Goal: Task Accomplishment & Management: Complete application form

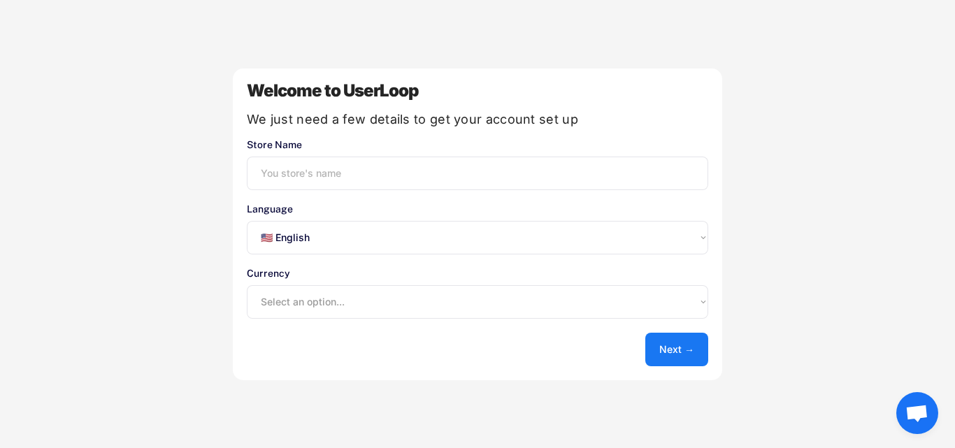
select select ""en""
type input "True Organic"
click at [321, 302] on select "Select an option... UAE Dirham (AED) Lek (ALL) Kwanza (AOA) Netherlands Antilli…" at bounding box center [478, 302] width 462 height 34
select select ""1348695171700984260__LOOKUP__1635527639547x175194367885836100""
click at [247, 285] on select "Select an option... UAE Dirham (AED) Lek (ALL) Kwanza (AOA) Netherlands Antilli…" at bounding box center [478, 302] width 462 height 34
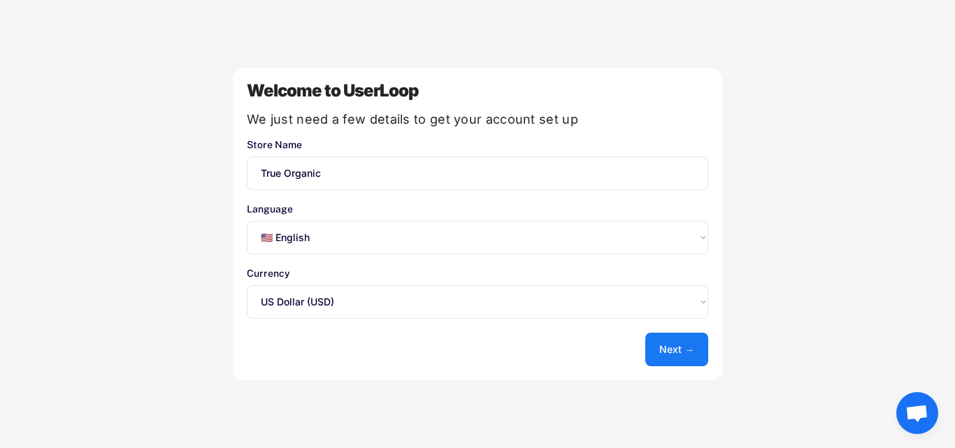
click at [674, 363] on button "Next →" at bounding box center [677, 350] width 63 height 34
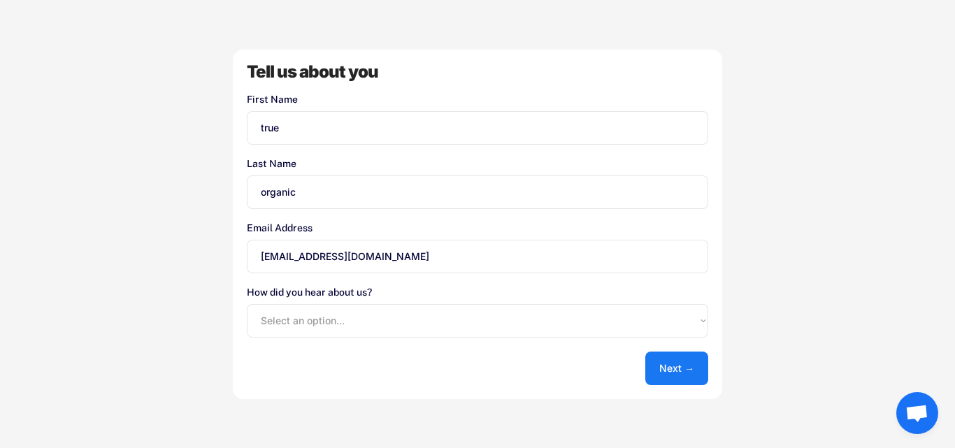
click at [366, 315] on select "Select an option... Shopify App Store Google UserLoop Blog Referred by a friend…" at bounding box center [478, 321] width 462 height 34
select select ""shopify_app_store""
click at [247, 304] on select "Select an option... Shopify App Store Google UserLoop Blog Referred by a friend…" at bounding box center [478, 321] width 462 height 34
click at [677, 371] on button "Next →" at bounding box center [677, 369] width 63 height 34
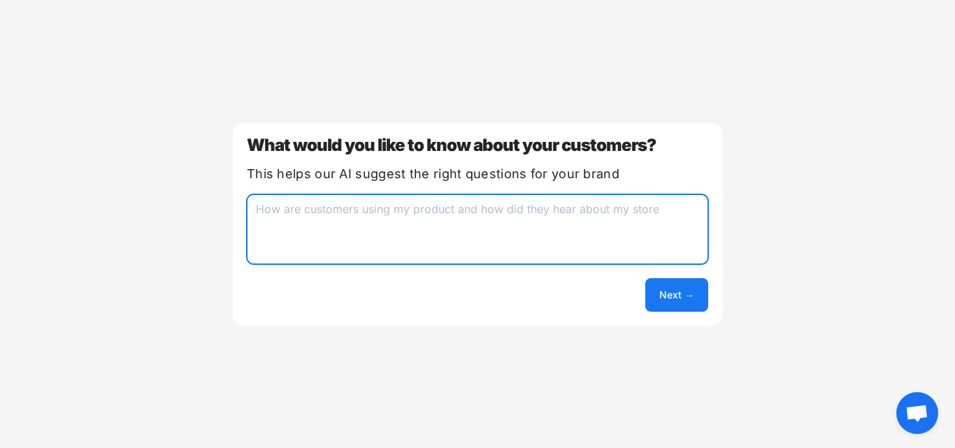
click at [527, 253] on textarea at bounding box center [478, 229] width 462 height 70
click at [690, 301] on button "Next →" at bounding box center [677, 295] width 63 height 34
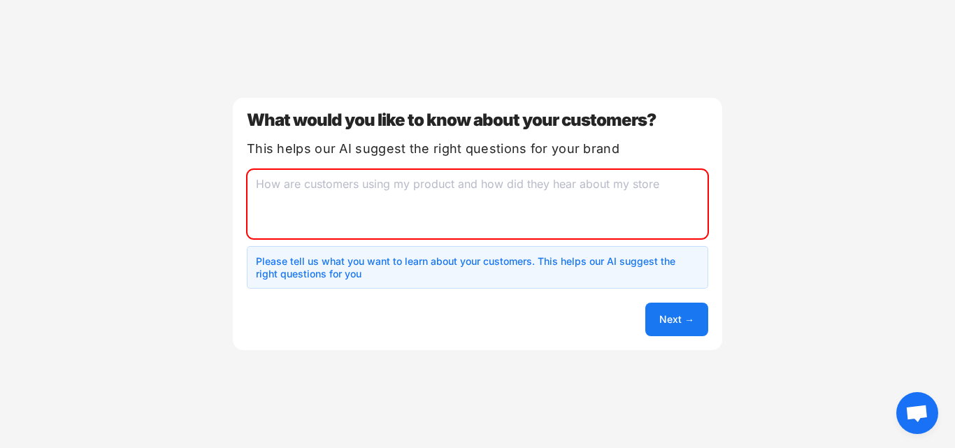
click at [485, 220] on textarea at bounding box center [478, 204] width 462 height 70
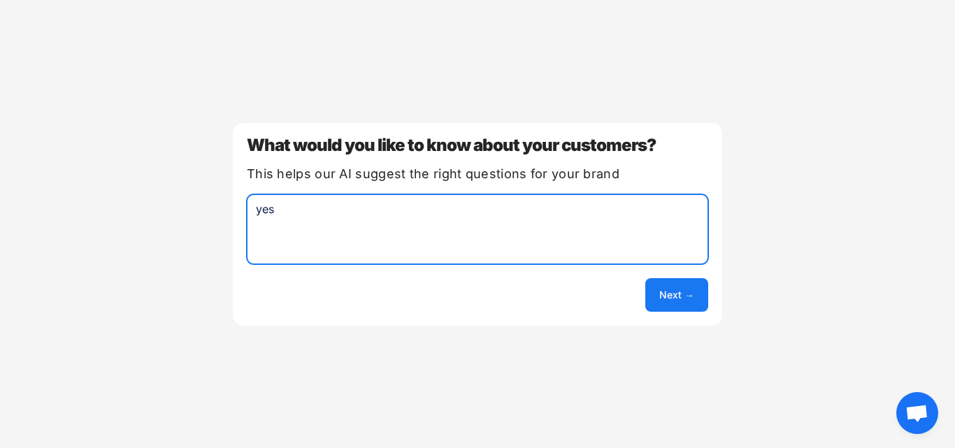
type textarea "yes"
click at [688, 290] on button "Next →" at bounding box center [677, 295] width 63 height 34
select select ""unlimited""
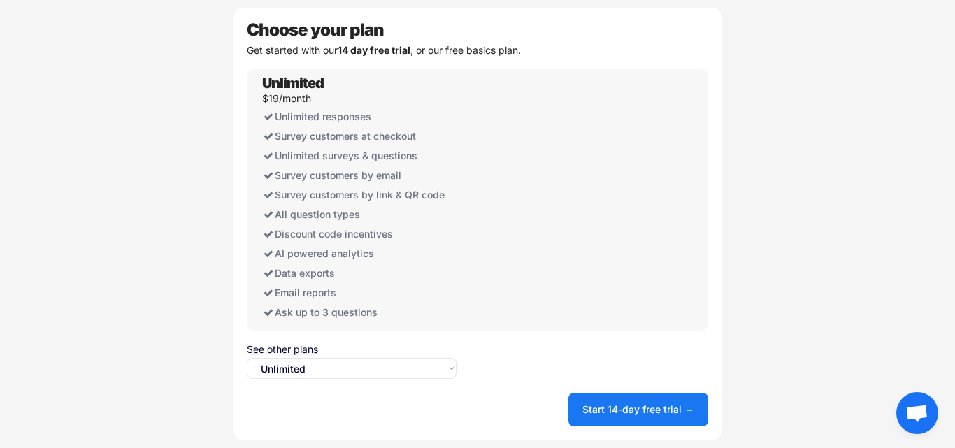
click at [641, 404] on button "Start 14-day free trial →" at bounding box center [639, 410] width 140 height 34
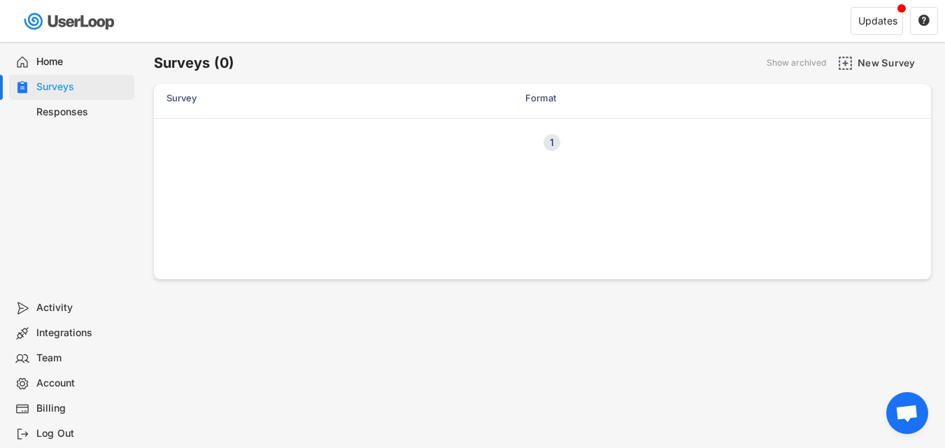
click at [106, 111] on div "Responses" at bounding box center [82, 112] width 92 height 13
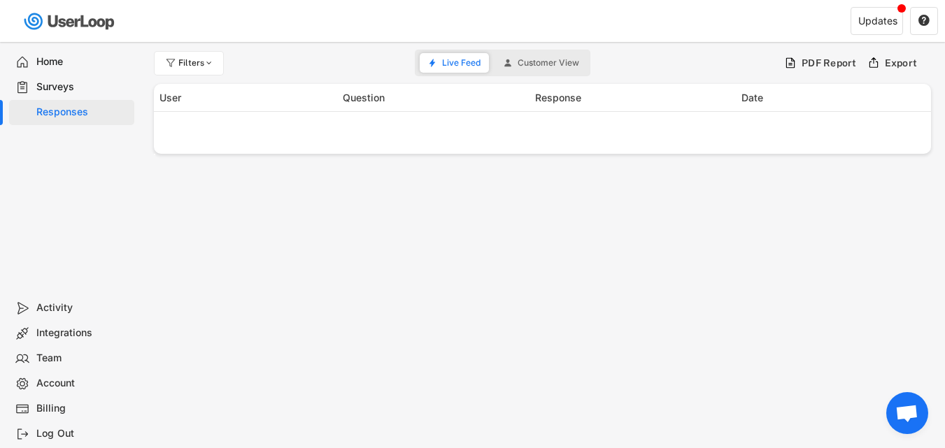
click at [90, 91] on div "Surveys" at bounding box center [82, 86] width 92 height 13
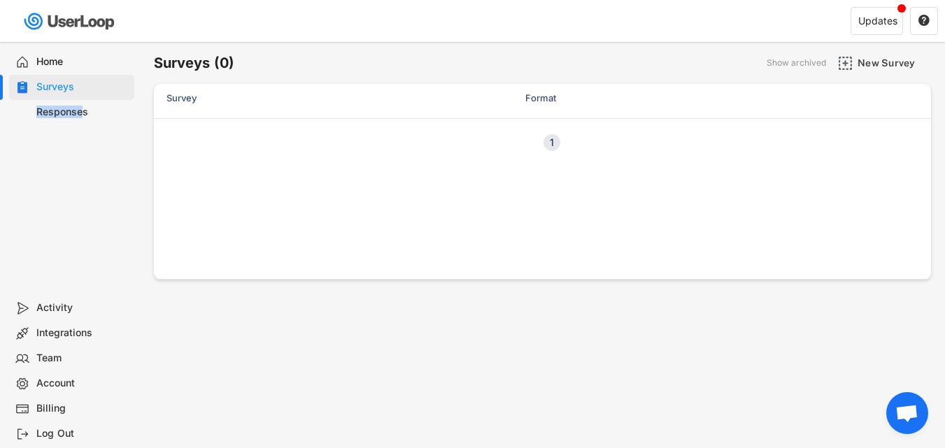
click at [83, 99] on div "Home Surveys Responses" at bounding box center [70, 166] width 140 height 260
click at [81, 102] on div "Responses" at bounding box center [71, 112] width 125 height 25
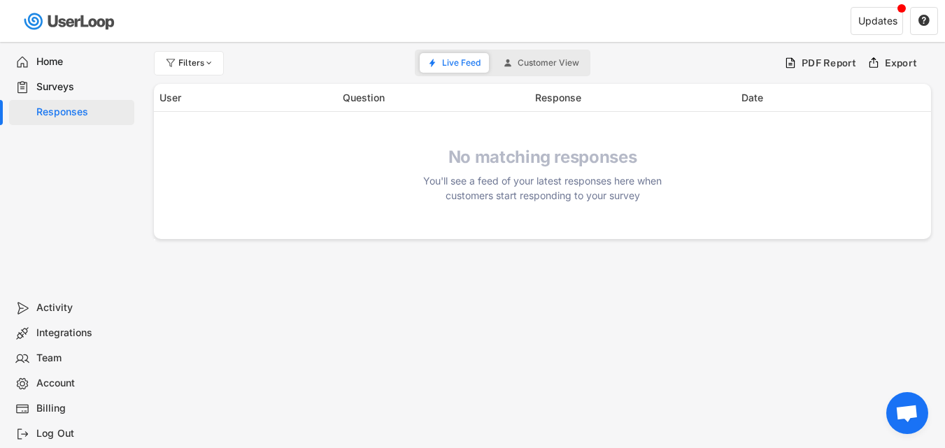
click at [86, 89] on div "Surveys" at bounding box center [82, 86] width 92 height 13
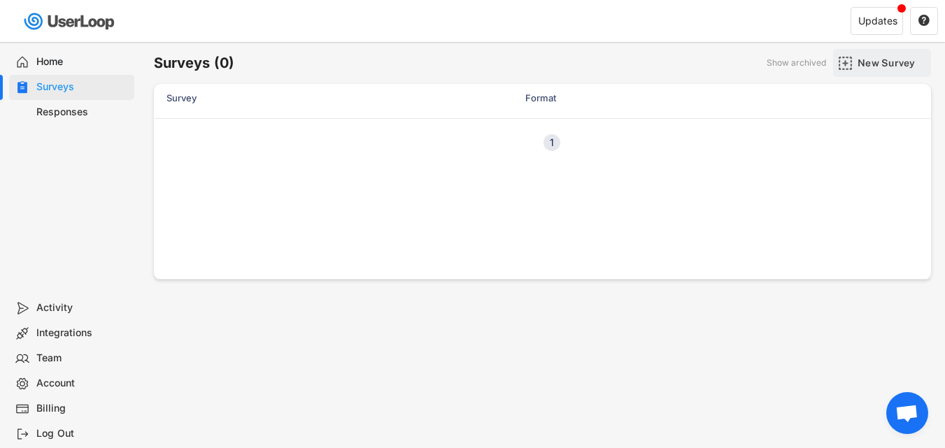
click at [868, 69] on div "New Survey" at bounding box center [893, 63] width 70 height 13
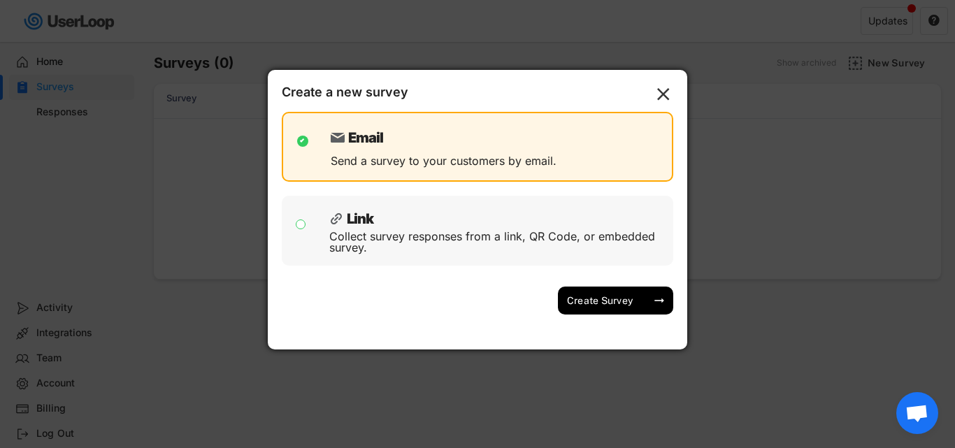
click at [550, 234] on div "Collect survey responses from a link, QR Code, or embedded survey." at bounding box center [496, 242] width 334 height 22
checkbox input "false"
checkbox input "true"
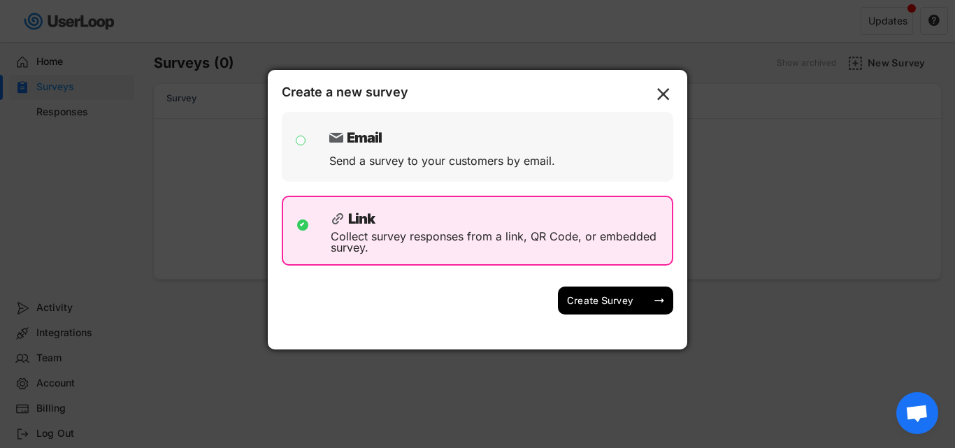
click at [560, 158] on div "Email Send a survey to your customers by email." at bounding box center [497, 147] width 337 height 56
checkbox input "true"
checkbox input "false"
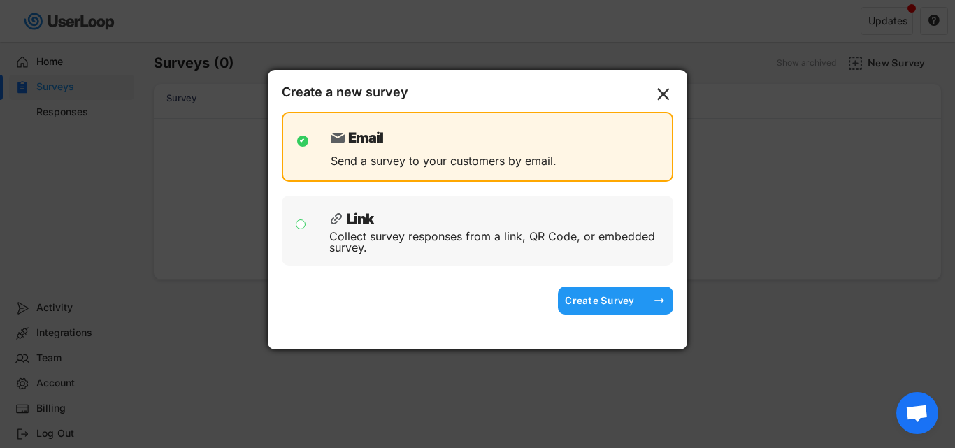
click at [622, 299] on div "Create Survey" at bounding box center [600, 300] width 70 height 13
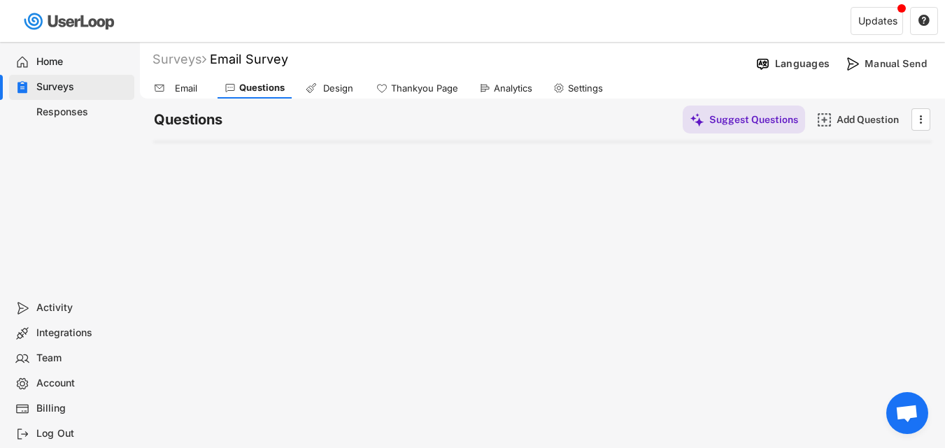
click at [163, 89] on icon at bounding box center [159, 88] width 11 height 11
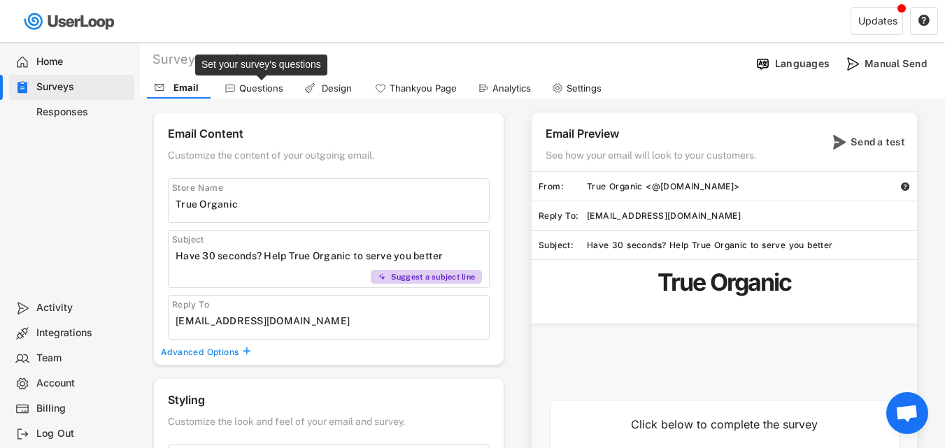
click at [267, 88] on div "Questions" at bounding box center [261, 89] width 44 height 12
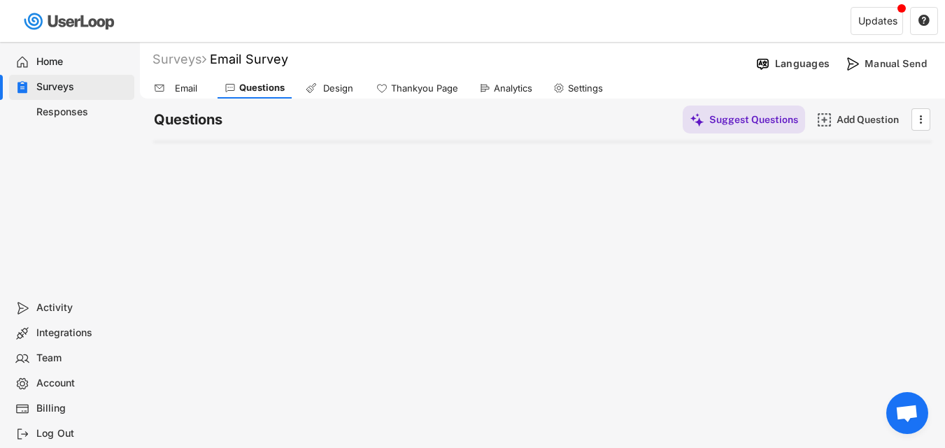
click at [164, 93] on div "Email" at bounding box center [179, 88] width 64 height 21
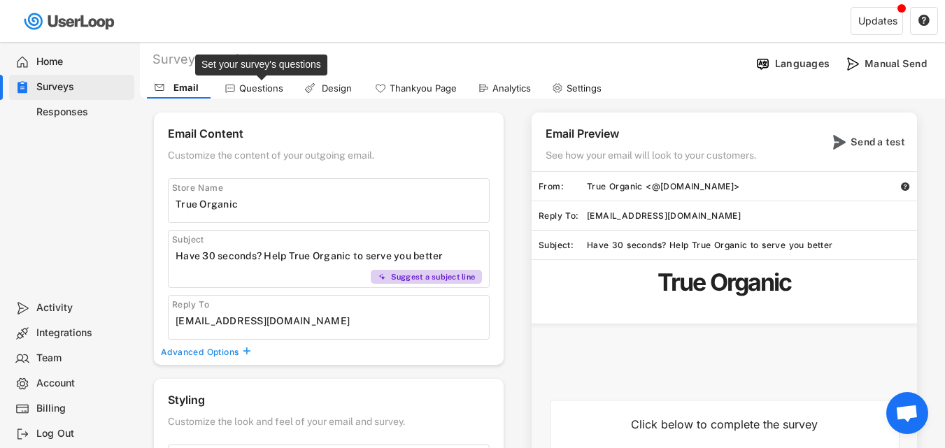
click at [269, 94] on div "Questions" at bounding box center [261, 89] width 44 height 12
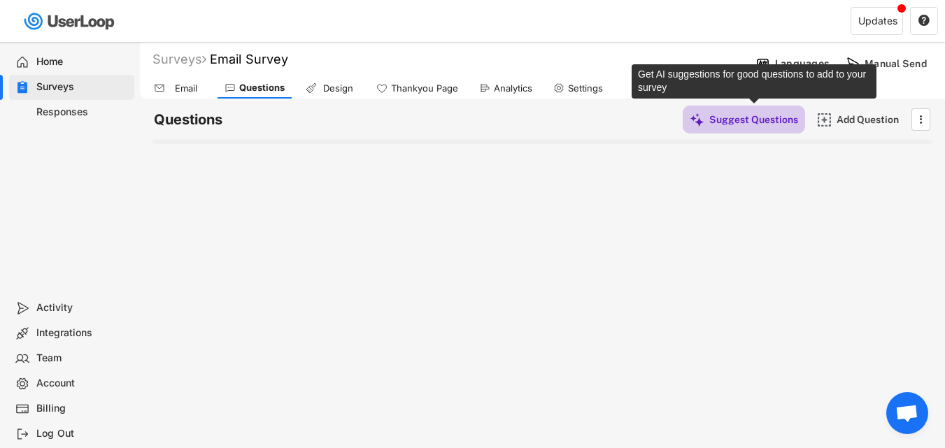
click at [754, 120] on div "Suggest Questions" at bounding box center [753, 119] width 89 height 13
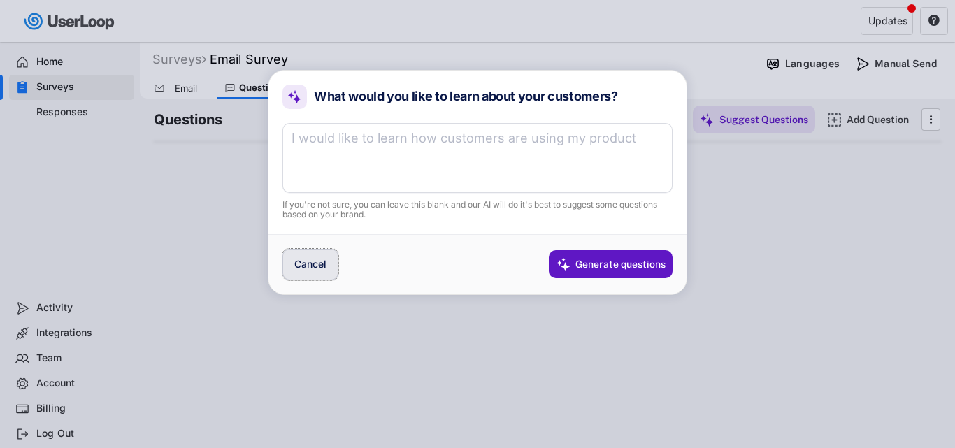
click at [304, 266] on button "Cancel" at bounding box center [311, 264] width 56 height 31
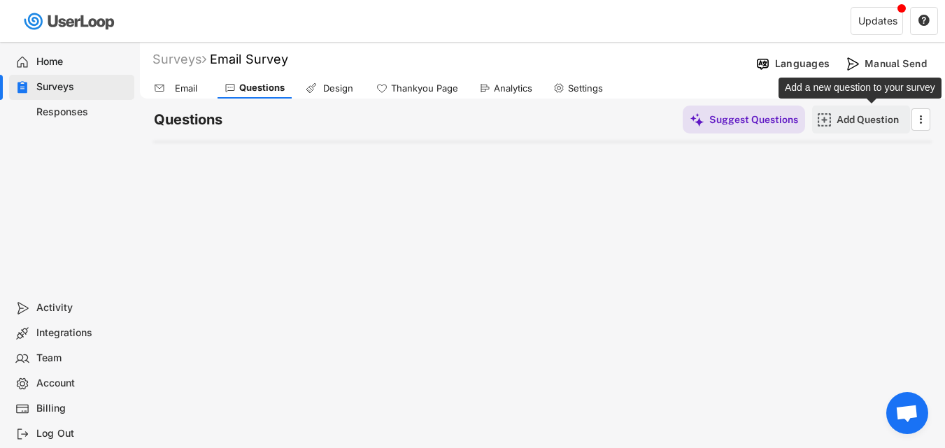
click at [868, 126] on div "Add Question" at bounding box center [872, 119] width 70 height 13
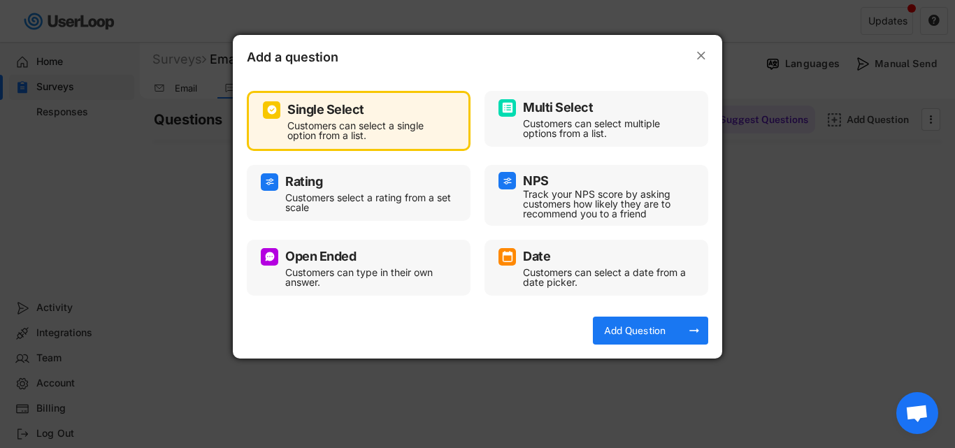
click at [573, 133] on div "Customers can select multiple options from a list." at bounding box center [607, 129] width 168 height 20
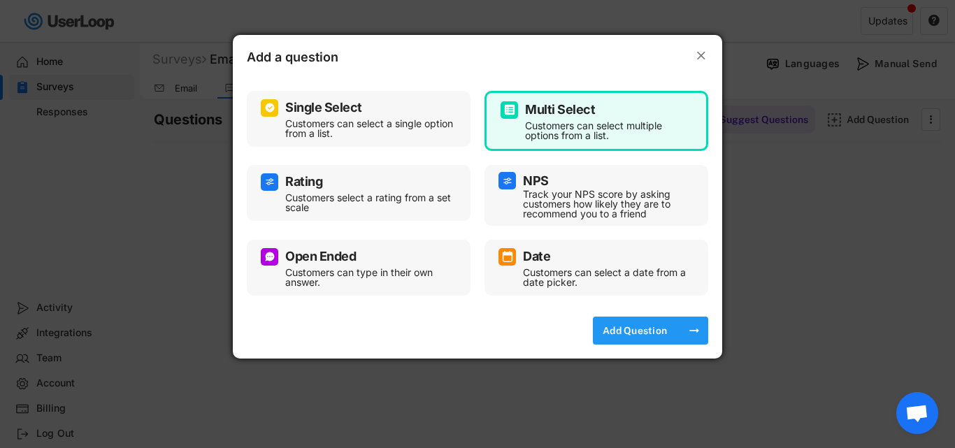
click at [646, 331] on div "Add Question" at bounding box center [635, 331] width 70 height 13
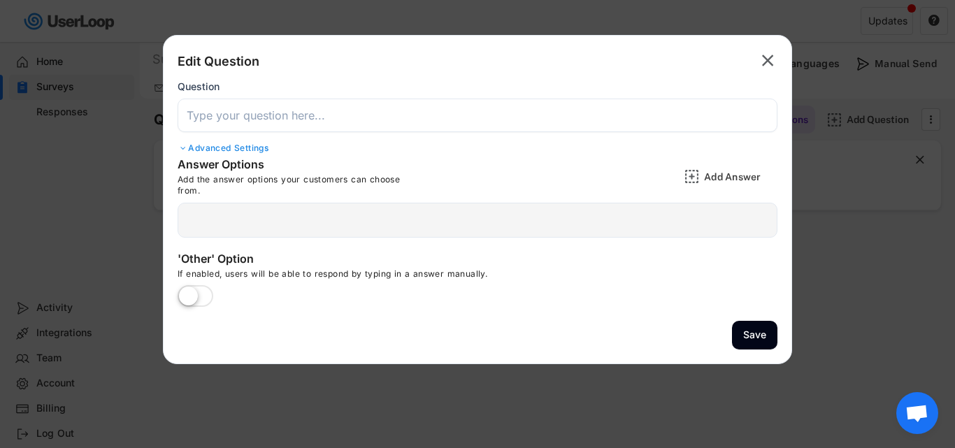
click at [229, 108] on input "input" at bounding box center [478, 116] width 600 height 34
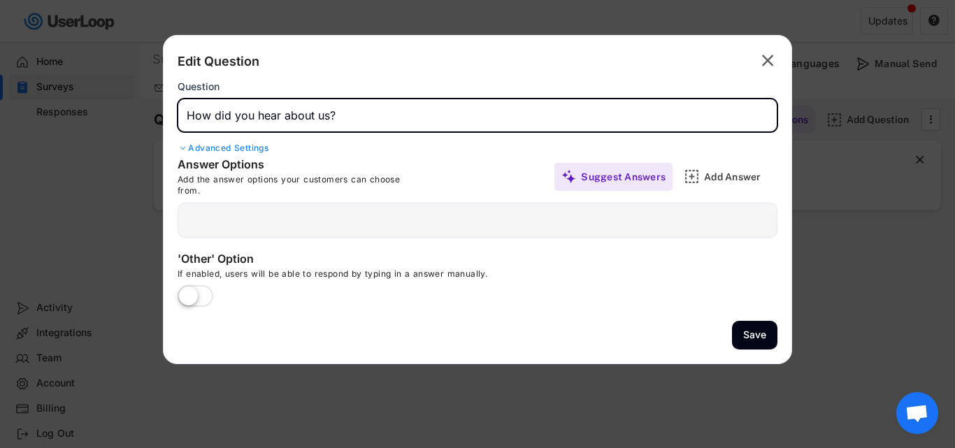
type input "How did you hear about us?"
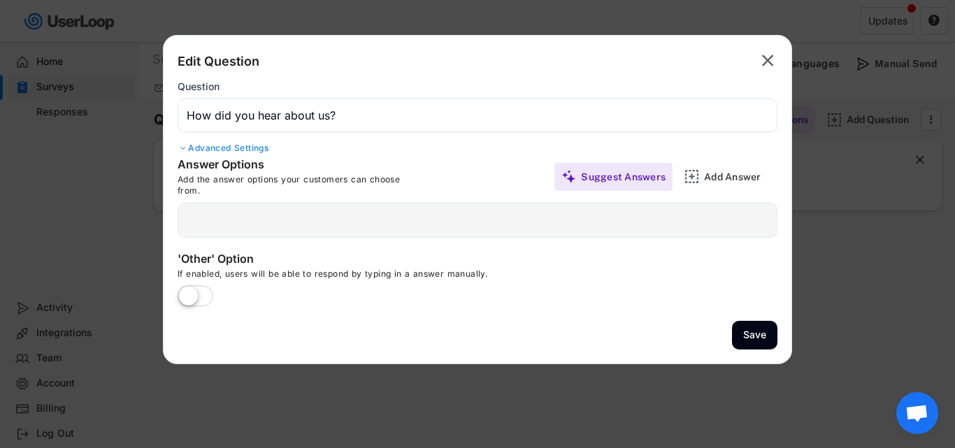
click at [301, 220] on div at bounding box center [478, 220] width 600 height 35
click at [231, 219] on div at bounding box center [478, 220] width 600 height 35
click at [199, 224] on div at bounding box center [478, 220] width 600 height 35
click at [210, 229] on div at bounding box center [478, 220] width 600 height 35
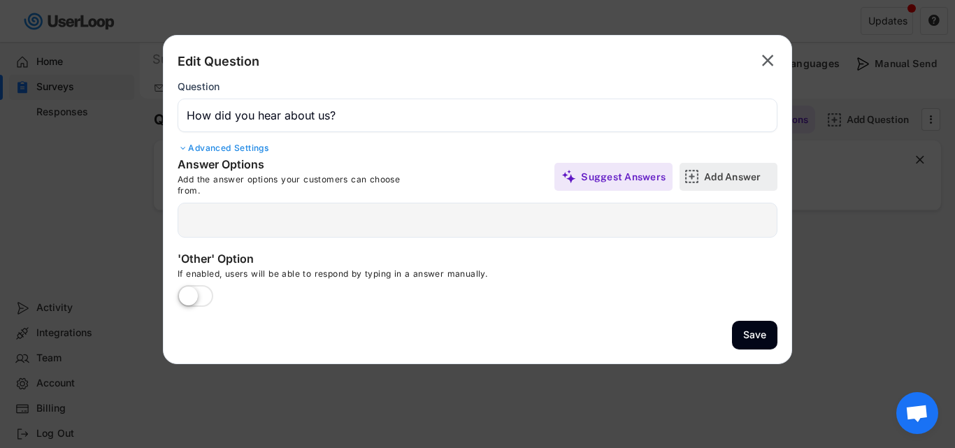
click at [746, 178] on div "Add Answer" at bounding box center [739, 177] width 70 height 13
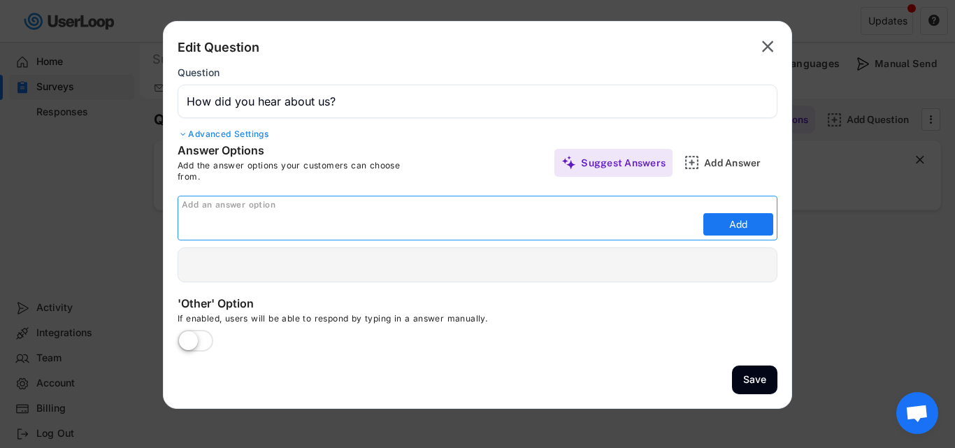
click at [304, 228] on input "input" at bounding box center [441, 224] width 518 height 21
type input "Instagram"
click at [761, 226] on button "Add" at bounding box center [739, 224] width 70 height 22
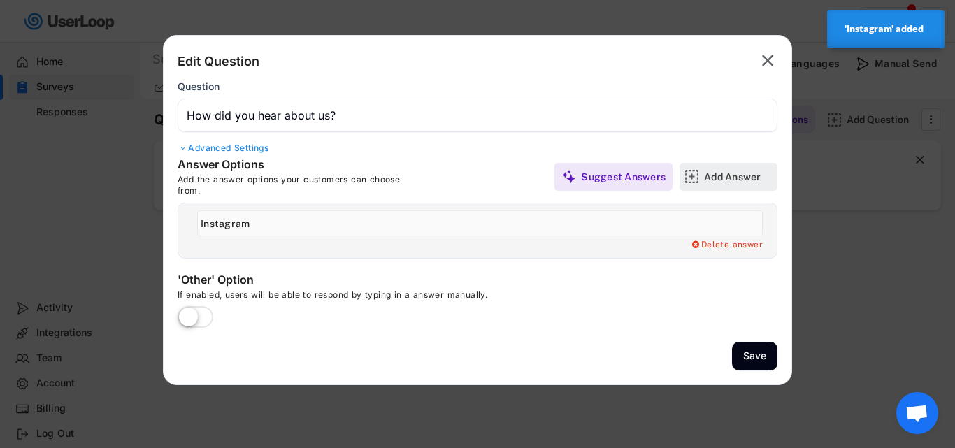
click at [746, 183] on div "Add Answer" at bounding box center [739, 177] width 70 height 13
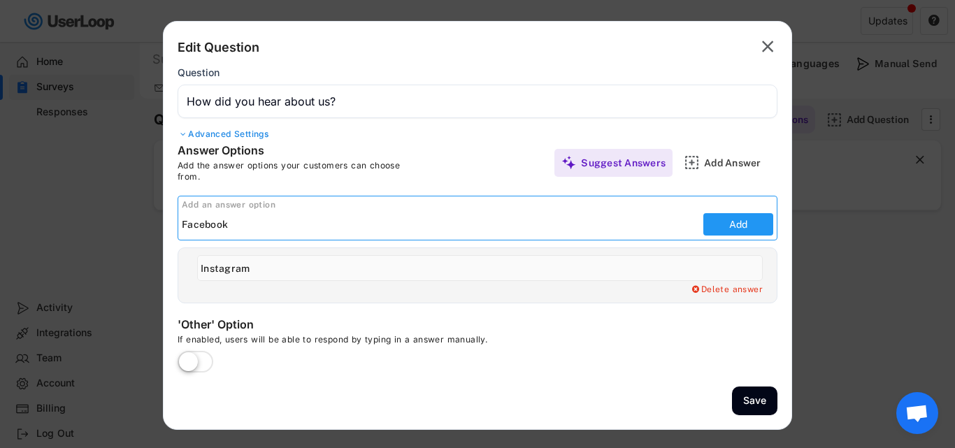
type input "Facebook"
click at [761, 231] on button "Add" at bounding box center [739, 224] width 70 height 22
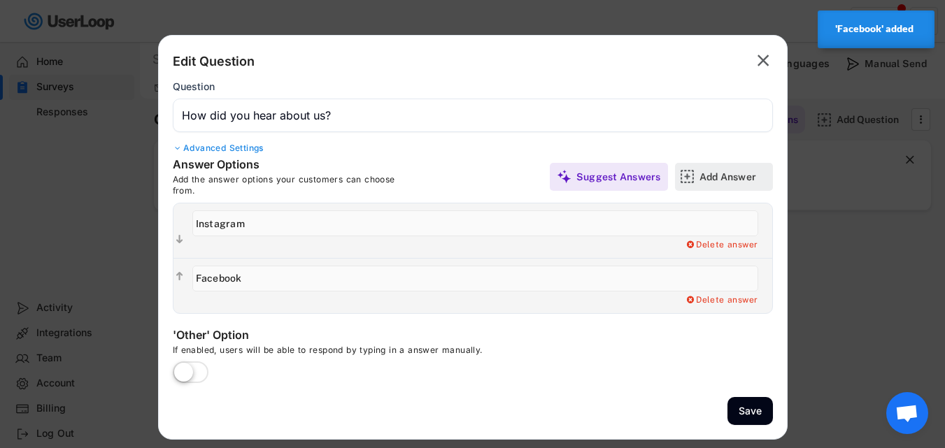
click at [743, 186] on div "Add Answer" at bounding box center [734, 177] width 70 height 28
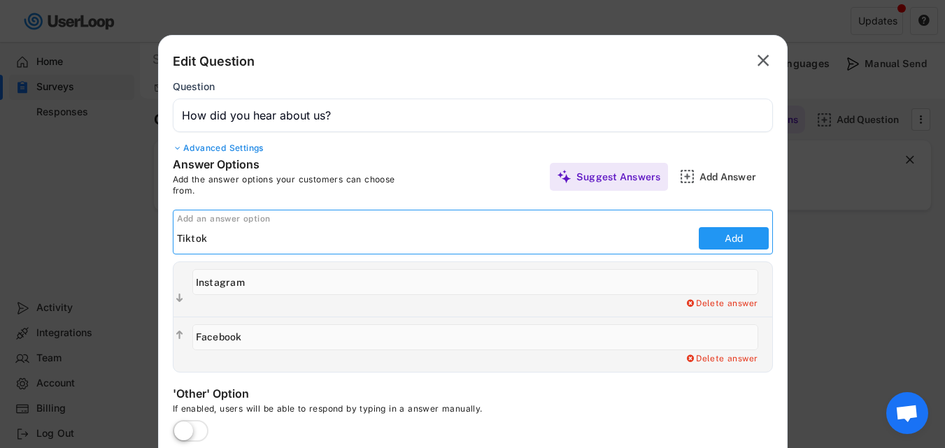
type input "Tiktok"
click at [700, 238] on button "Add" at bounding box center [734, 238] width 70 height 22
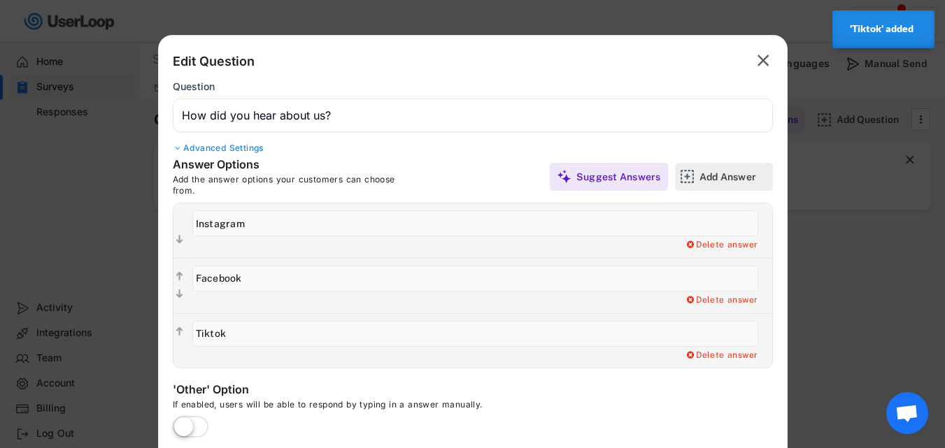
click at [727, 177] on div "Add Answer" at bounding box center [734, 177] width 70 height 13
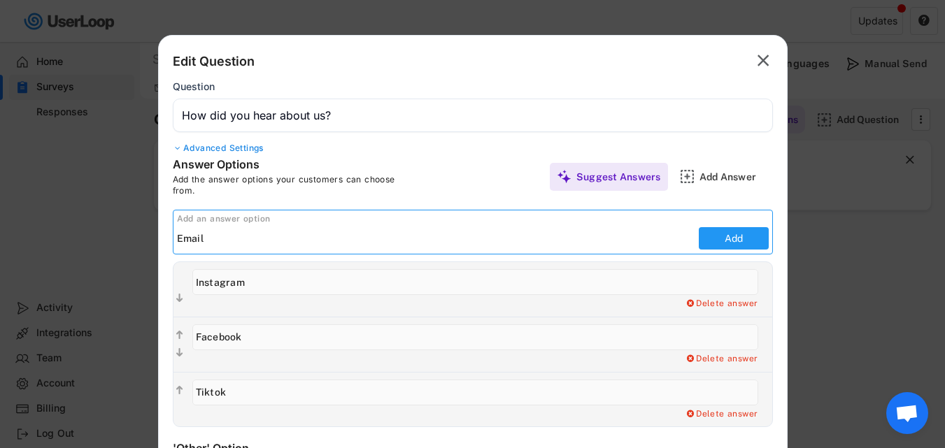
type input "Email"
click at [745, 241] on button "Add" at bounding box center [734, 238] width 70 height 22
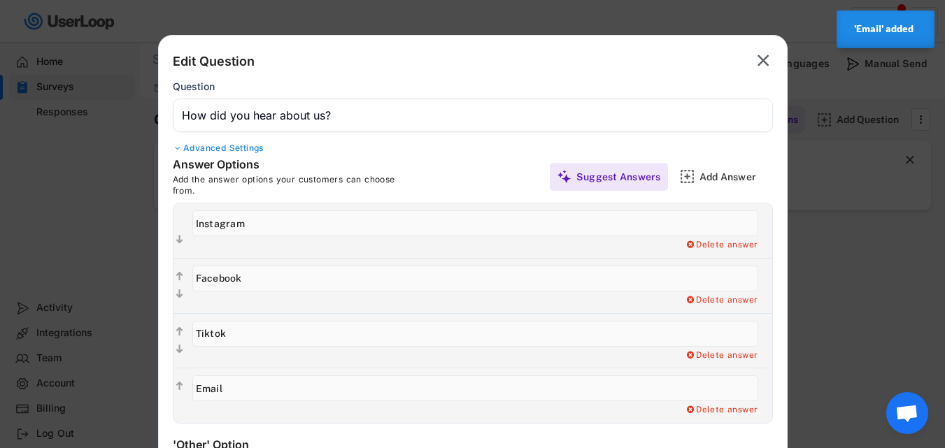
scroll to position [70, 0]
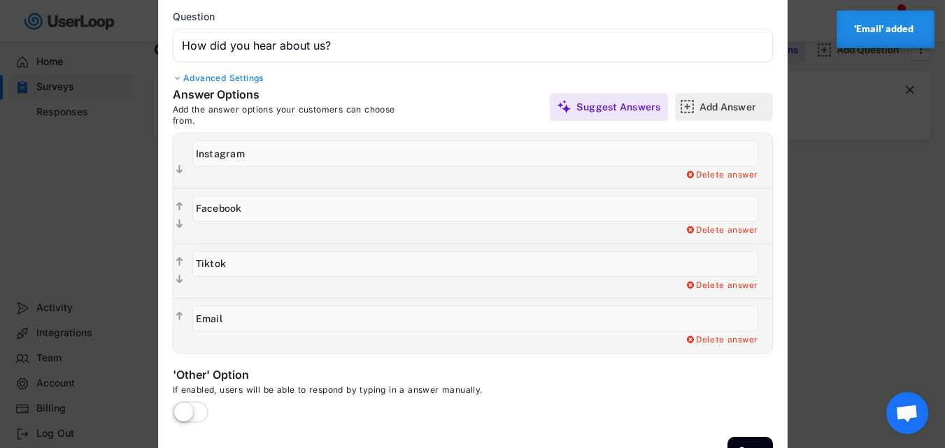
click at [745, 101] on div "Add Answer" at bounding box center [734, 107] width 70 height 13
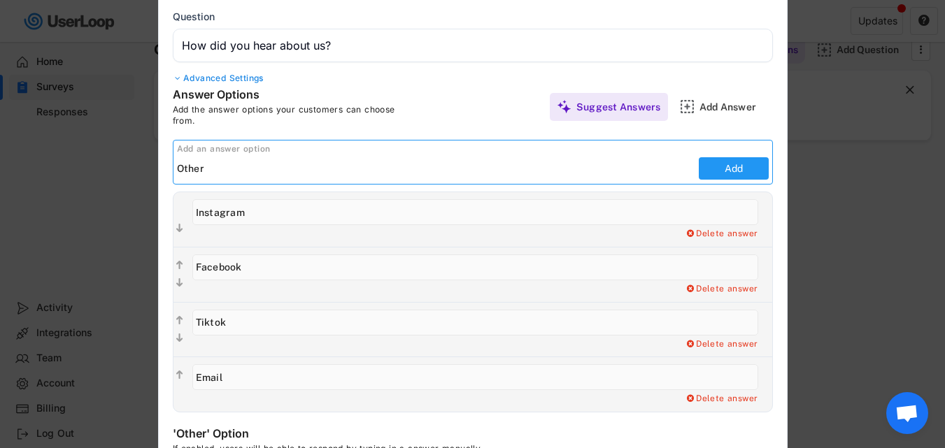
type input "Other"
click at [721, 166] on button "Add" at bounding box center [734, 168] width 70 height 22
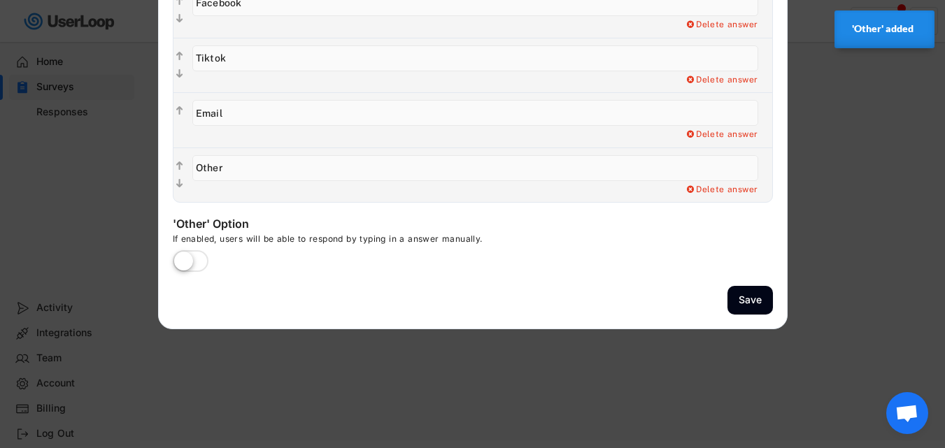
scroll to position [280, 0]
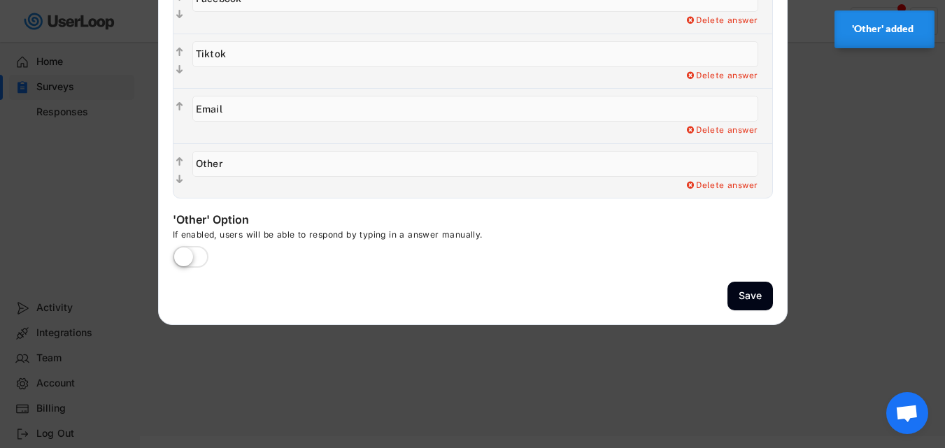
click at [190, 251] on label at bounding box center [190, 258] width 43 height 31
click at [0, 0] on input "checkbox" at bounding box center [0, 0] width 0 height 0
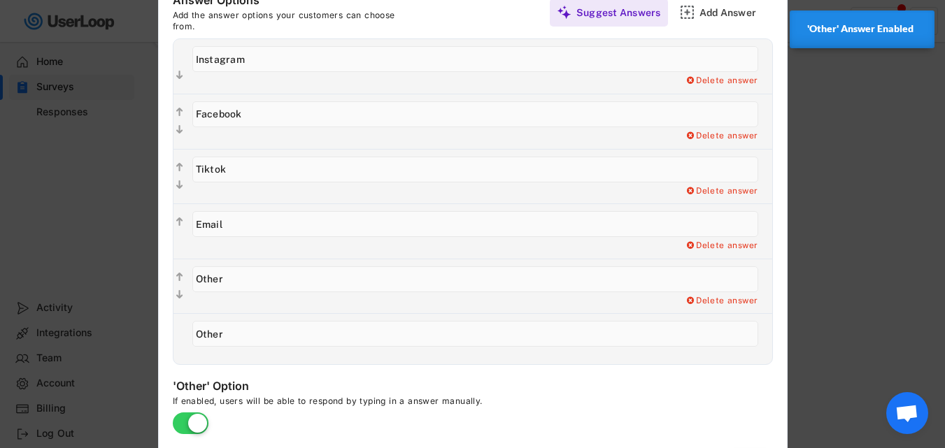
scroll to position [140, 0]
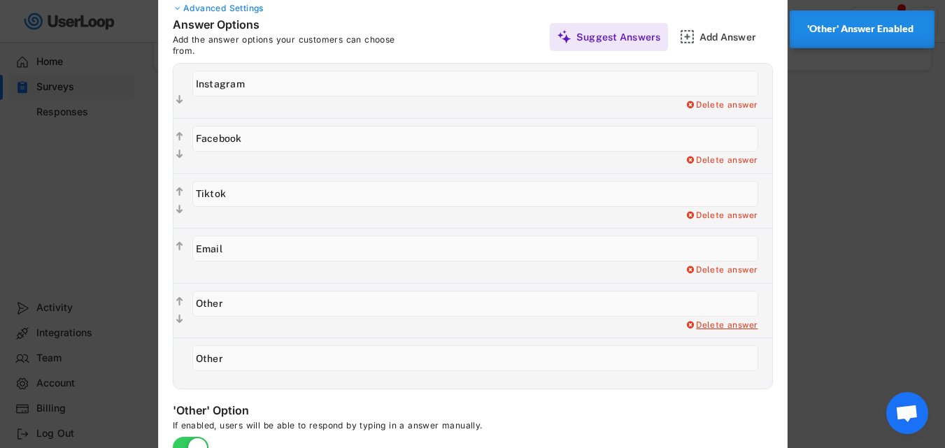
click at [731, 327] on div "Delete answer" at bounding box center [721, 325] width 73 height 11
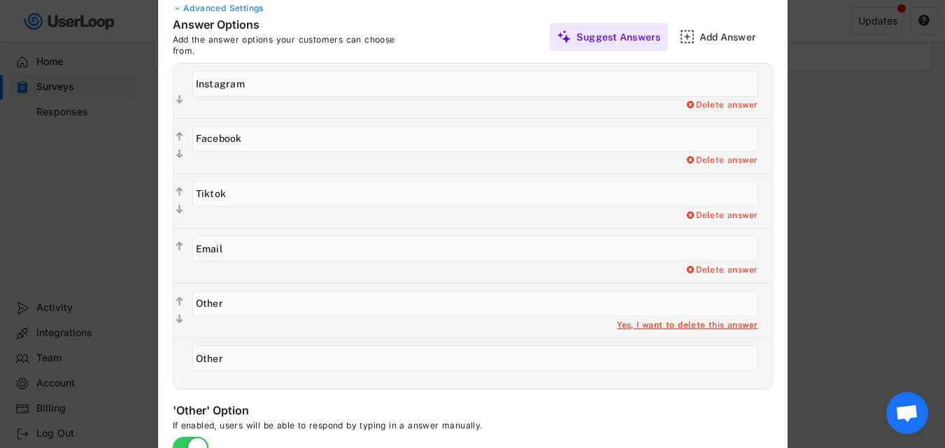
click at [725, 331] on div "Yes, I want to delete this answer" at bounding box center [687, 325] width 141 height 11
type input "Other"
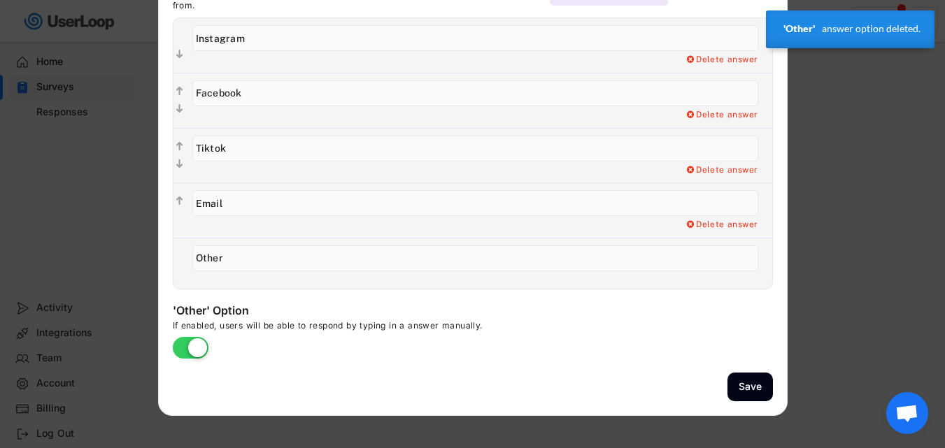
scroll to position [210, 0]
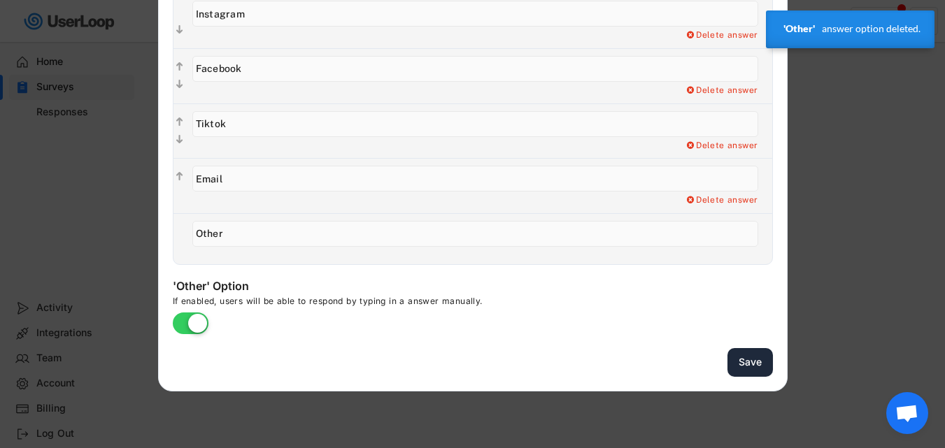
click at [746, 362] on button "Save" at bounding box center [749, 362] width 45 height 29
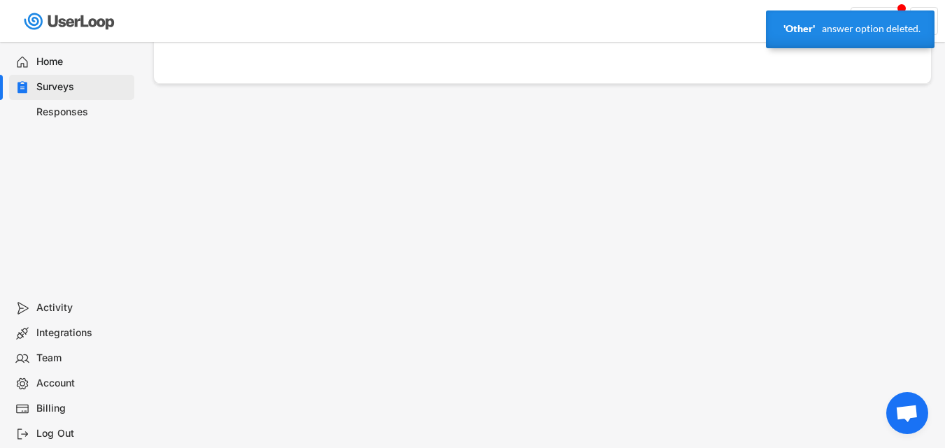
scroll to position [0, 0]
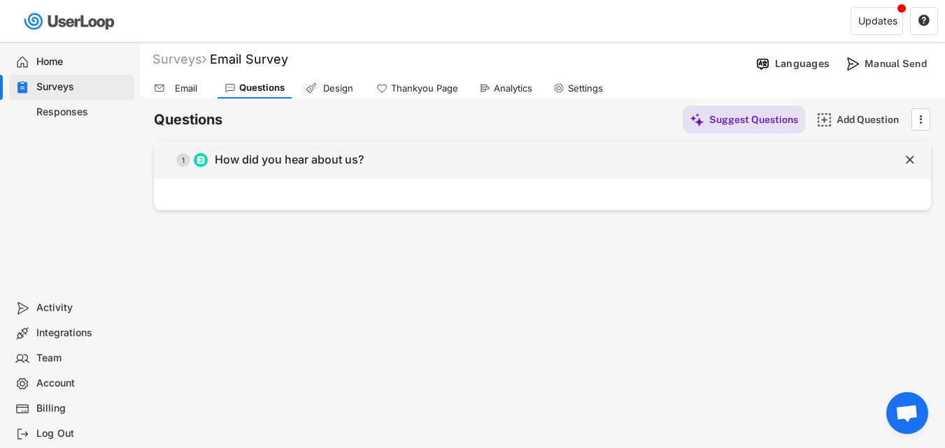
click at [509, 174] on div "  1 How did you hear about us?" at bounding box center [507, 159] width 707 height 31
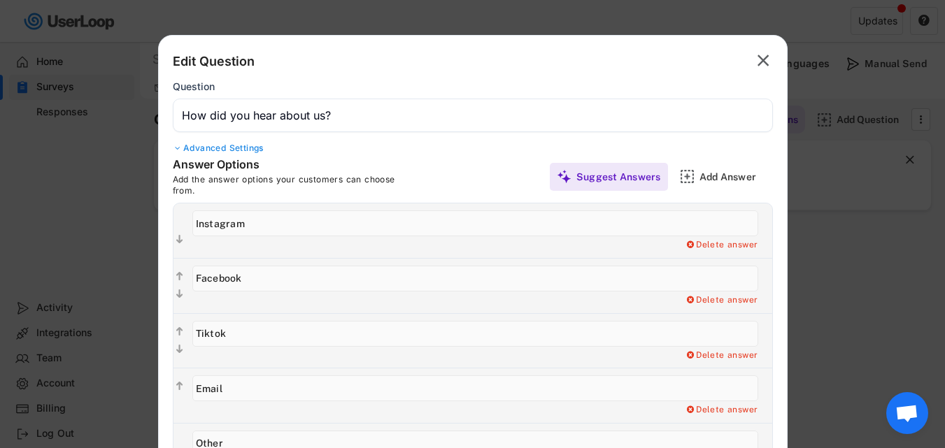
click at [896, 312] on div at bounding box center [472, 224] width 945 height 448
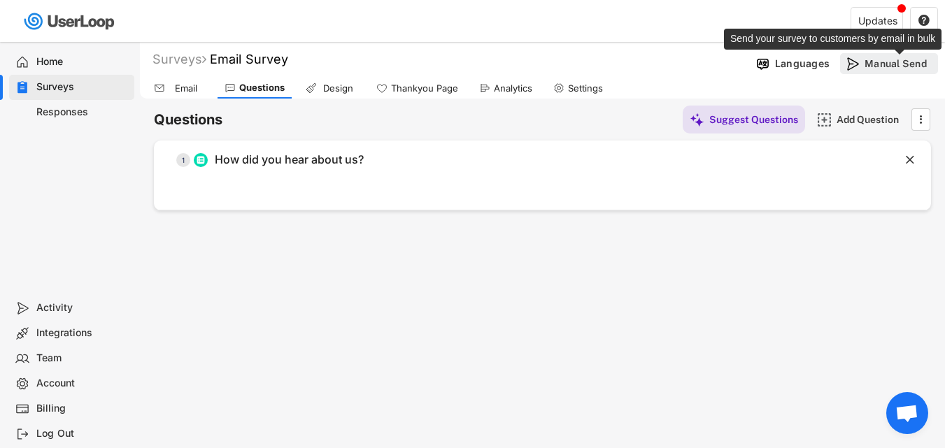
click at [899, 64] on div "Manual Send" at bounding box center [899, 63] width 70 height 13
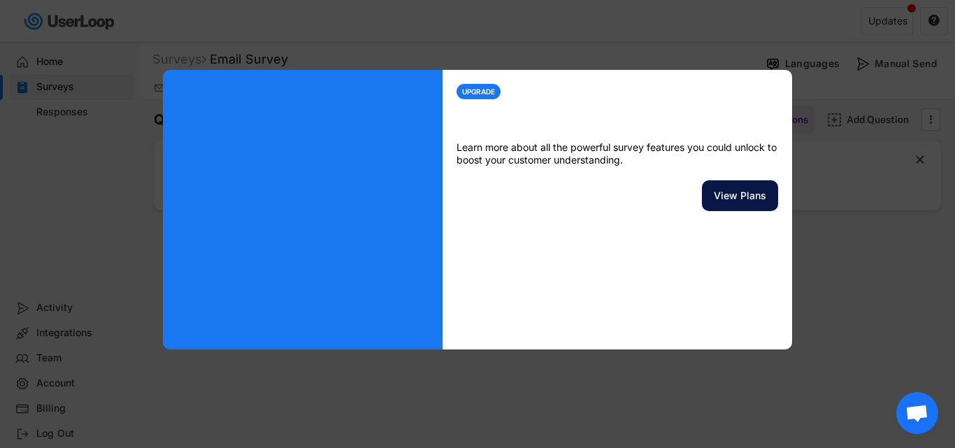
click at [726, 201] on button "View Plans" at bounding box center [740, 195] width 76 height 31
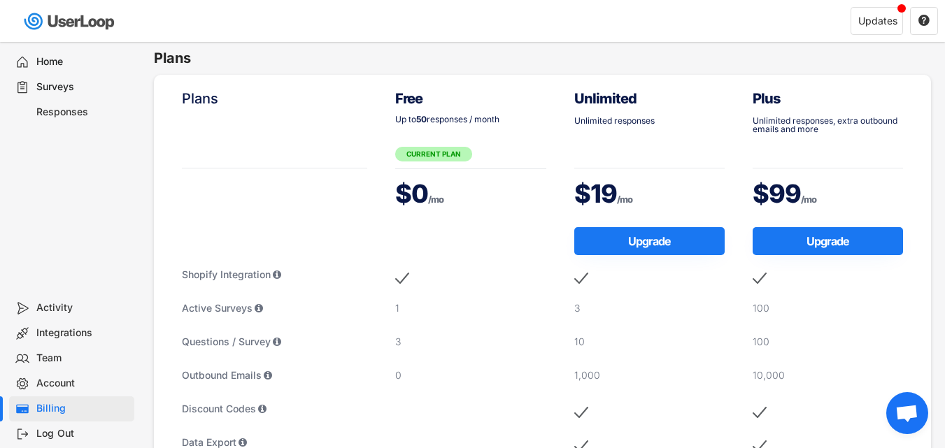
click at [97, 94] on div "Surveys" at bounding box center [71, 87] width 125 height 25
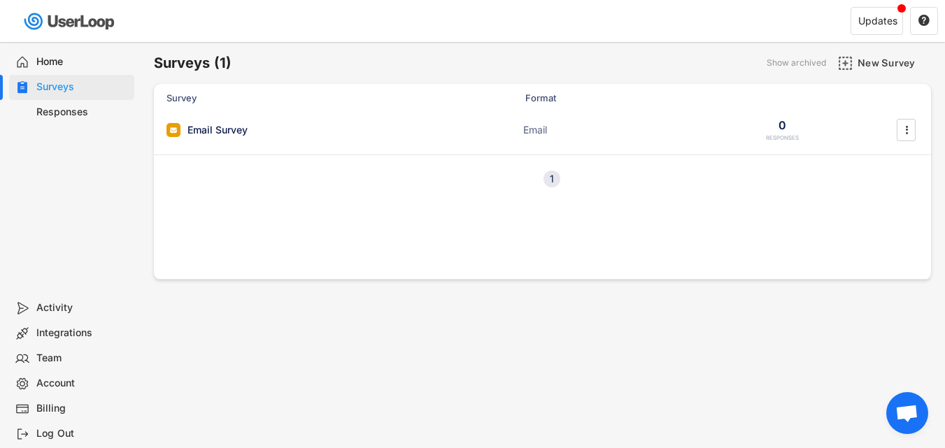
click at [680, 150] on div "Email Survey Email 0 RESPONSES " at bounding box center [542, 133] width 777 height 43
click at [892, 133] on div "Email Survey Email 0 RESPONSES " at bounding box center [542, 130] width 777 height 36
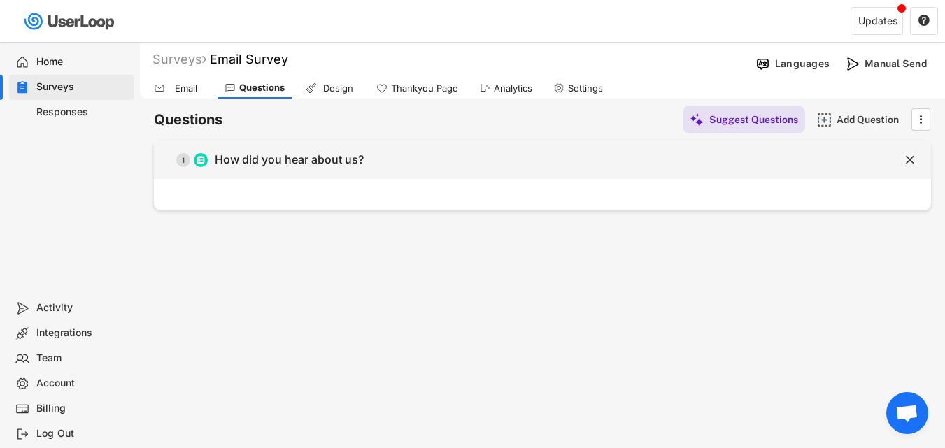
click at [259, 169] on div "  1 How did you hear about us?" at bounding box center [507, 159] width 707 height 31
type input "How did you hear about us?"
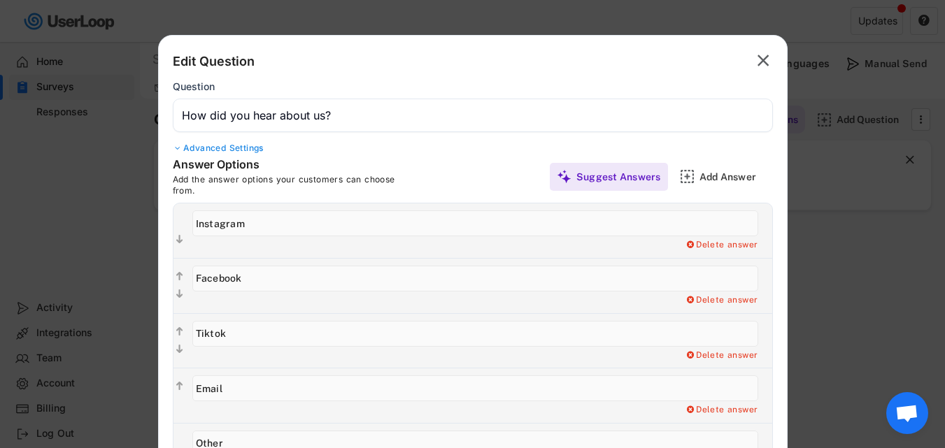
click at [899, 311] on div at bounding box center [472, 224] width 945 height 448
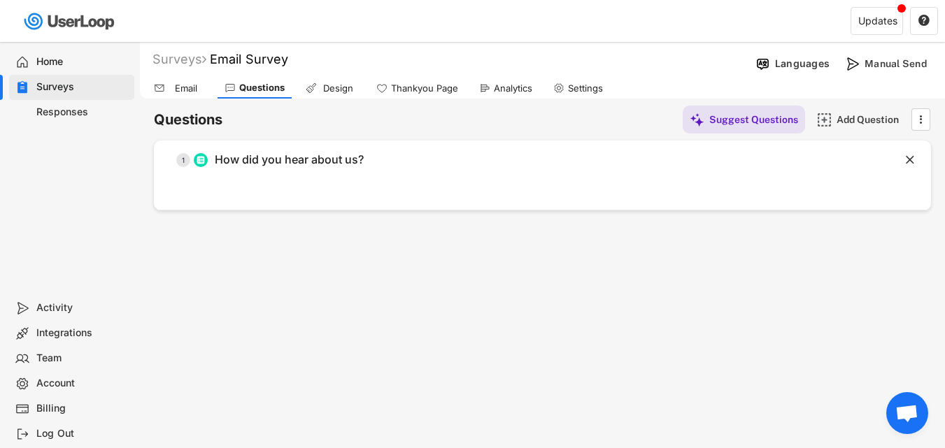
click at [176, 90] on div "Email" at bounding box center [186, 89] width 35 height 12
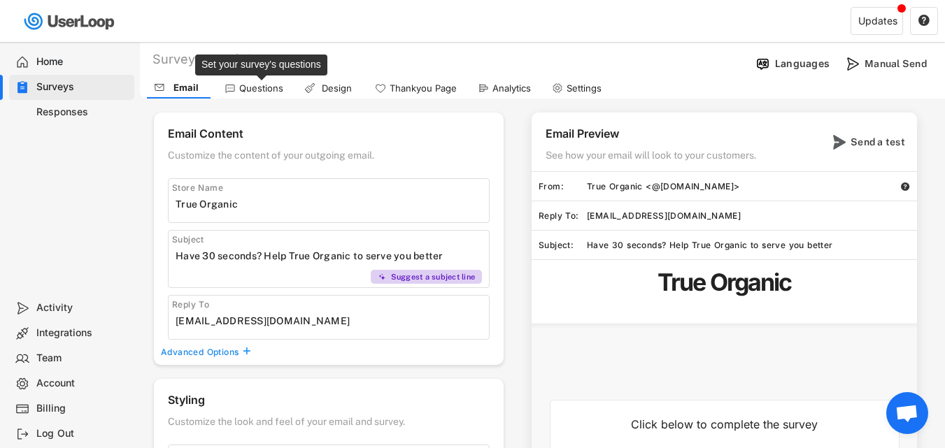
click at [262, 91] on div "Questions" at bounding box center [261, 89] width 44 height 12
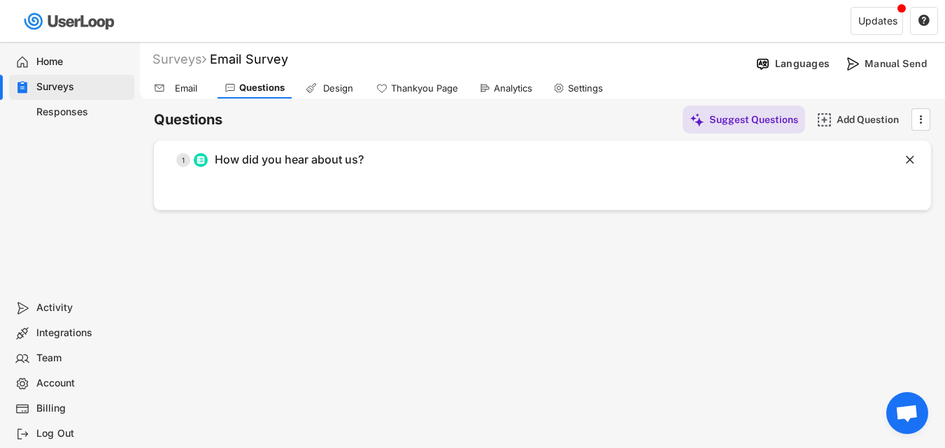
click at [163, 80] on div "Email" at bounding box center [179, 88] width 64 height 21
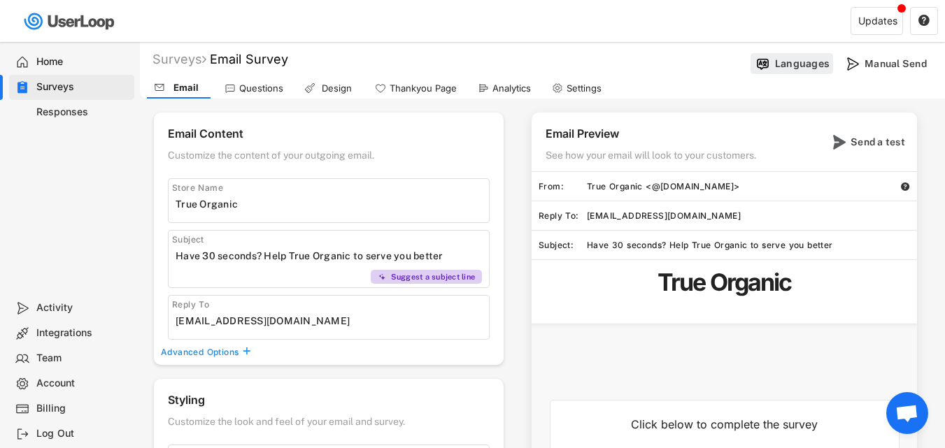
click at [811, 71] on div "Languages" at bounding box center [791, 63] width 83 height 21
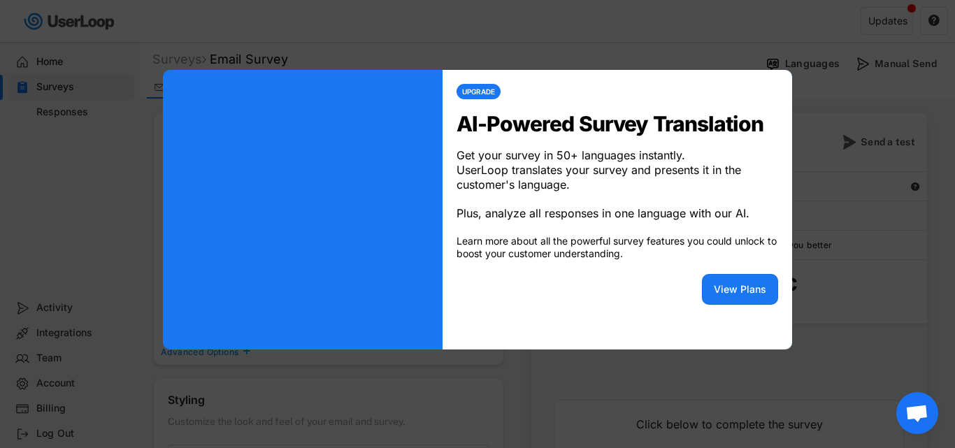
click at [811, 227] on div at bounding box center [477, 224] width 955 height 448
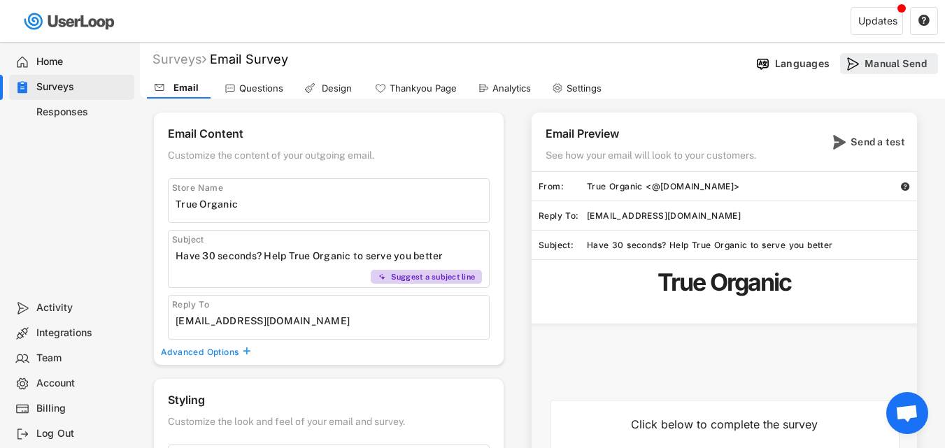
click at [897, 66] on div "Manual Send" at bounding box center [899, 63] width 70 height 13
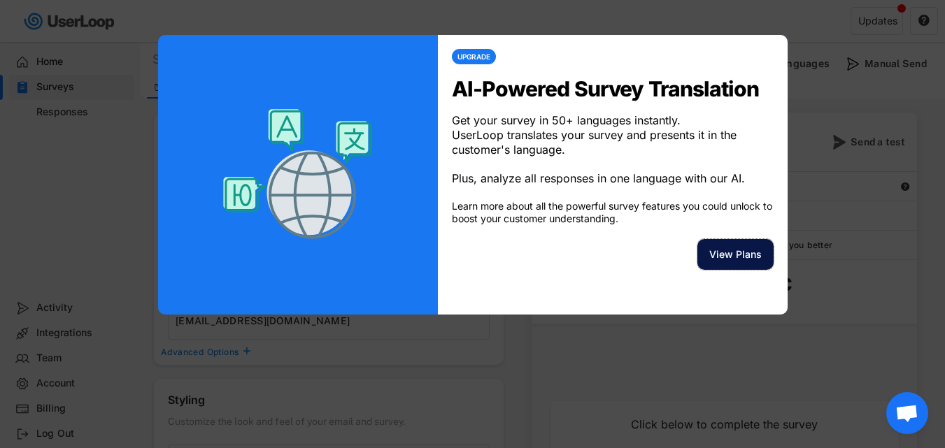
click at [754, 270] on button "View Plans" at bounding box center [735, 254] width 76 height 31
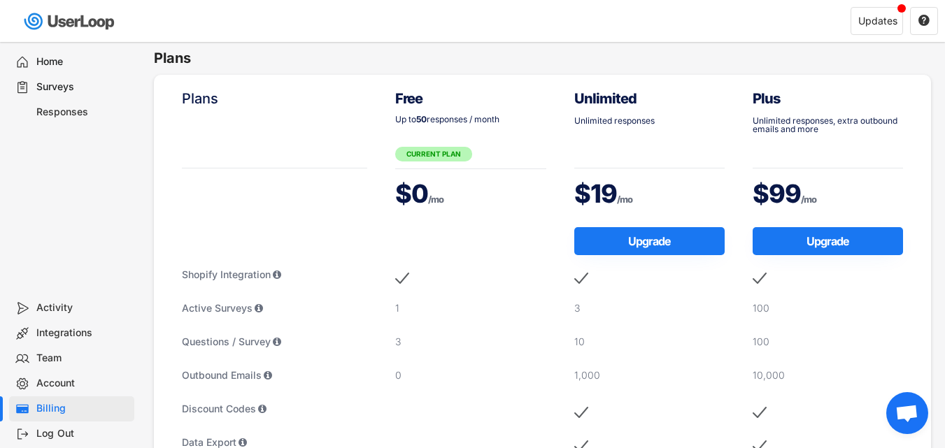
click at [683, 111] on div "Unlimited Unlimited responses $19 /mo" at bounding box center [649, 152] width 150 height 126
click at [435, 142] on div "Free Up to 50 responses / month CURRENT PLAN $0 /mo" at bounding box center [470, 152] width 150 height 126
